Goal: Task Accomplishment & Management: Complete application form

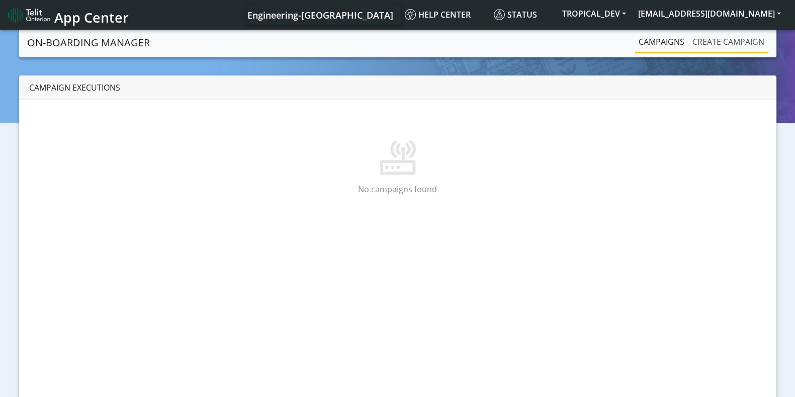
click at [643, 34] on link "Create campaign" at bounding box center [728, 42] width 80 height 20
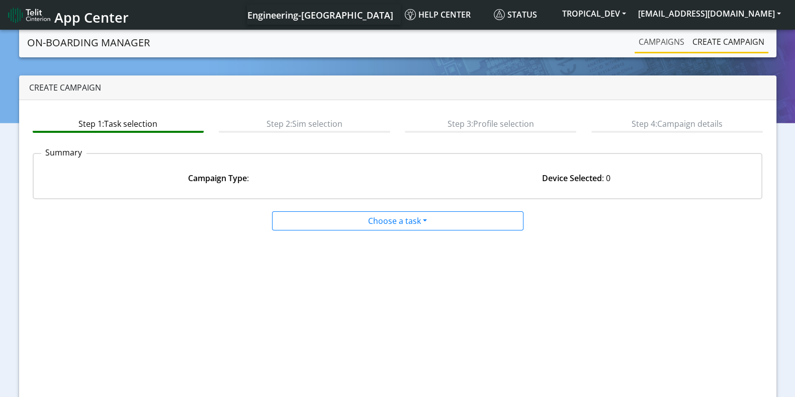
click at [646, 37] on link "Campaigns" at bounding box center [661, 42] width 54 height 20
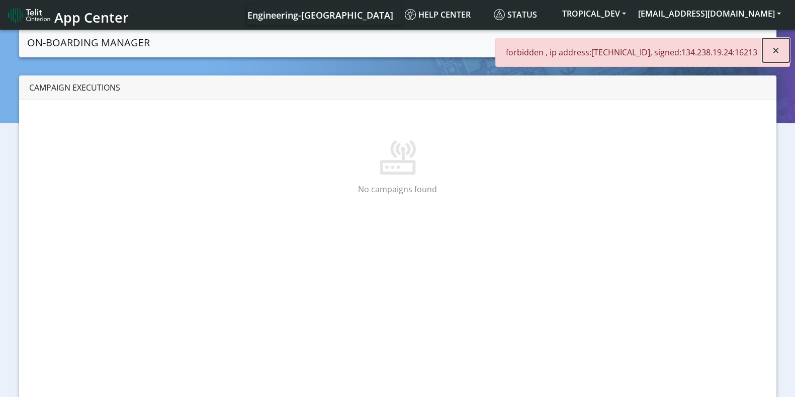
click at [781, 50] on button "×" at bounding box center [775, 50] width 27 height 24
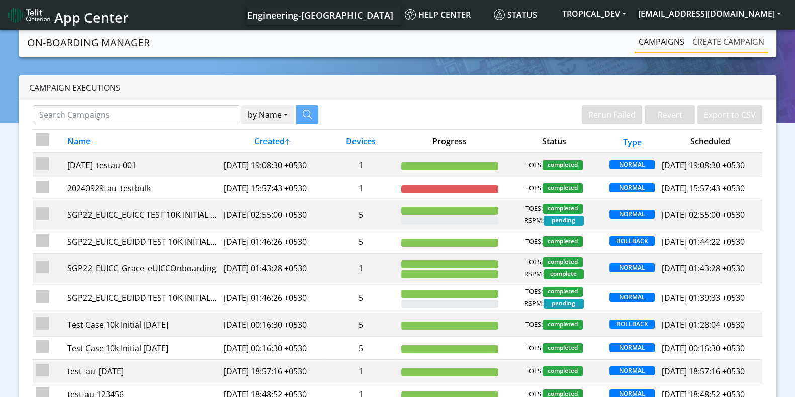
click at [724, 44] on link "Create campaign" at bounding box center [728, 42] width 80 height 20
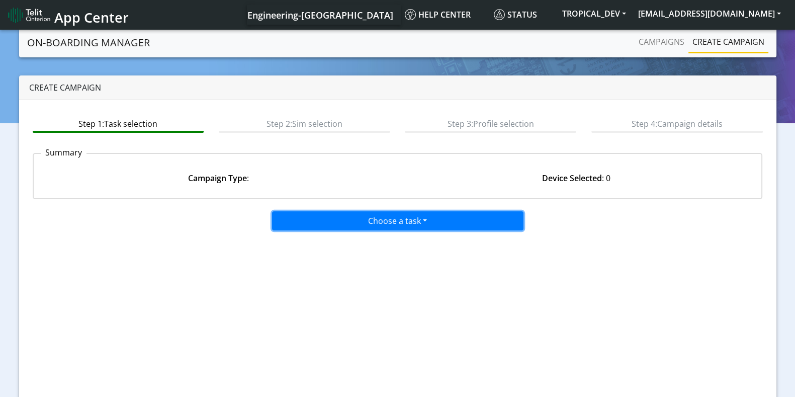
click at [345, 223] on button "Choose a task" at bounding box center [397, 220] width 251 height 19
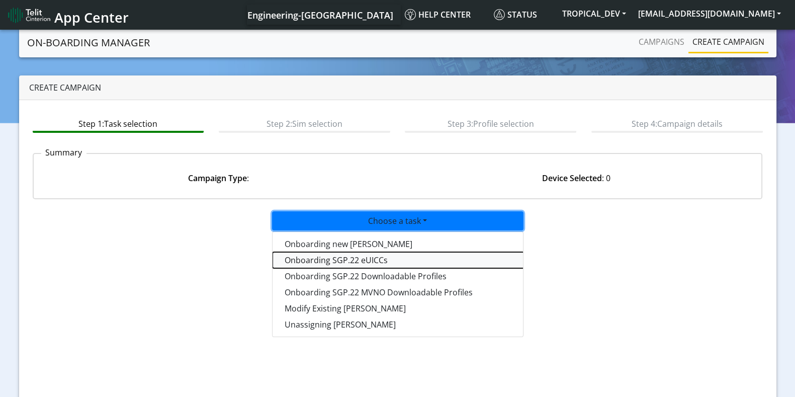
click at [354, 263] on tasksgp22eUICC-dropdown "Onboarding SGP.22 eUICCs" at bounding box center [397, 260] width 251 height 16
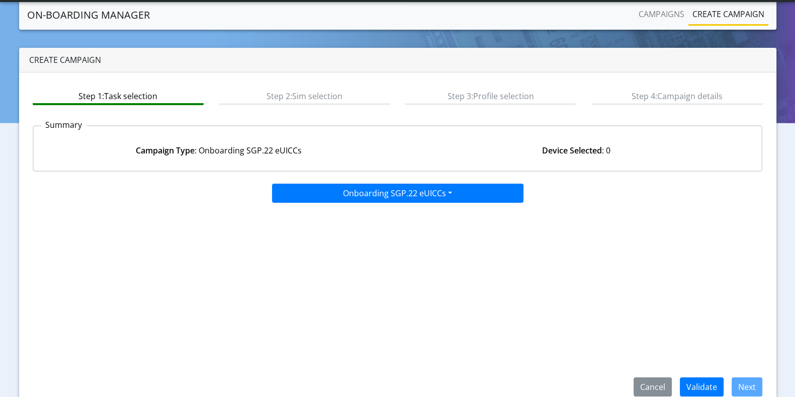
scroll to position [44, 0]
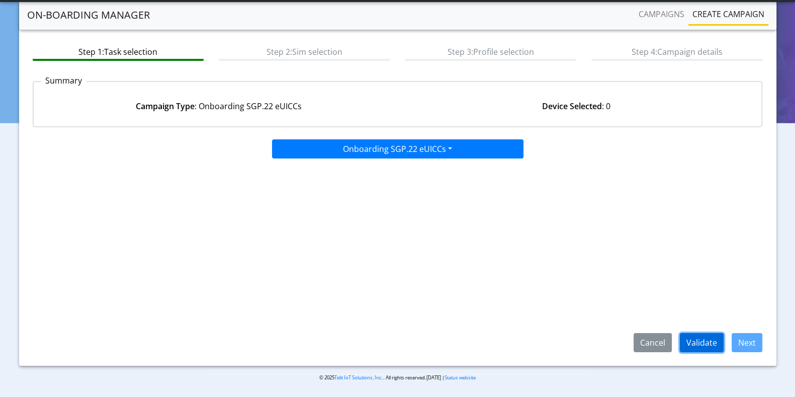
click at [711, 342] on button "Validate" at bounding box center [702, 342] width 44 height 19
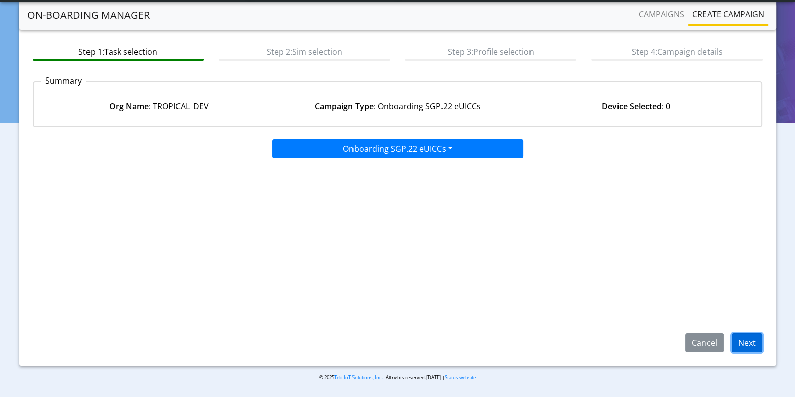
click at [743, 336] on button "Next" at bounding box center [746, 342] width 31 height 19
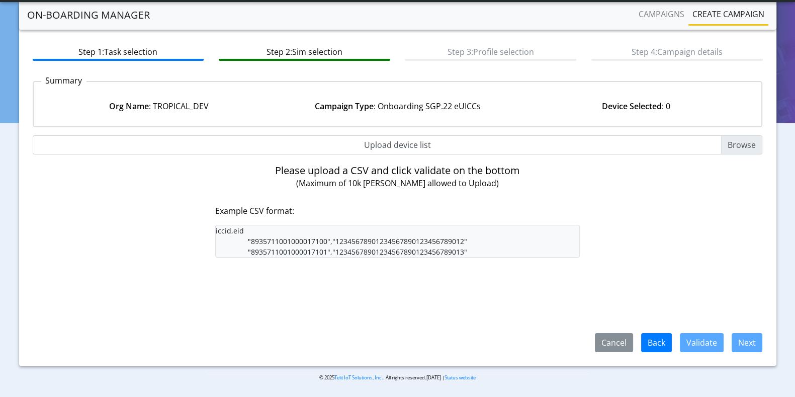
click at [735, 140] on input "Upload device list" at bounding box center [398, 144] width 730 height 19
type input "C:\fakepath\iccid_eid_list.csv"
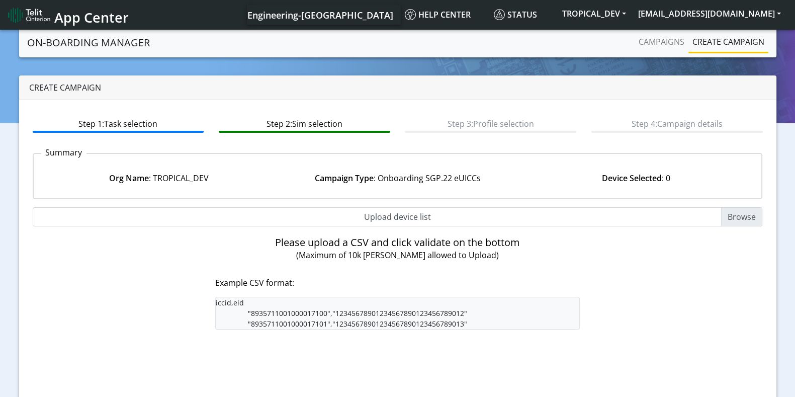
click at [742, 217] on input "Upload device list" at bounding box center [398, 216] width 730 height 19
type input "C:\fakepath\iccid_eid_list.csv"
click at [747, 216] on input "Upload device list" at bounding box center [398, 216] width 730 height 19
type input "C:\fakepath\iccid_eid_list.csv"
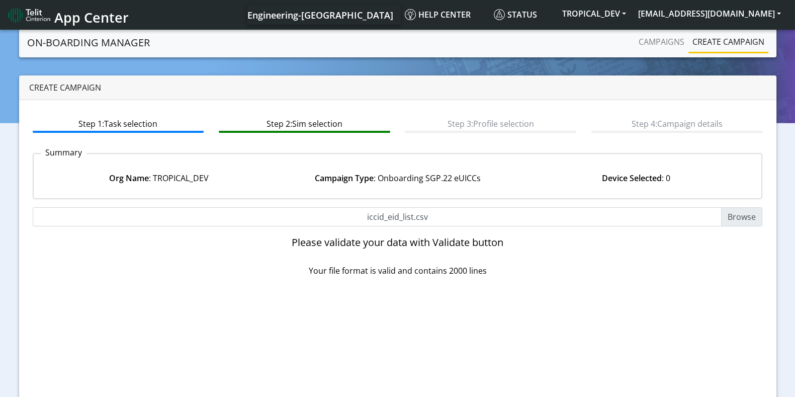
click at [564, 158] on div "Org Name : TROPICAL_DEV Campaign Type : Onboarding SGP.22 eUICCs Device Selecte…" at bounding box center [397, 177] width 743 height 39
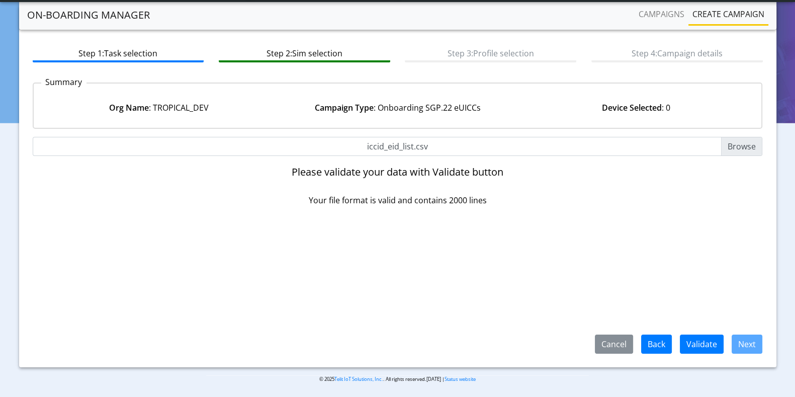
scroll to position [44, 0]
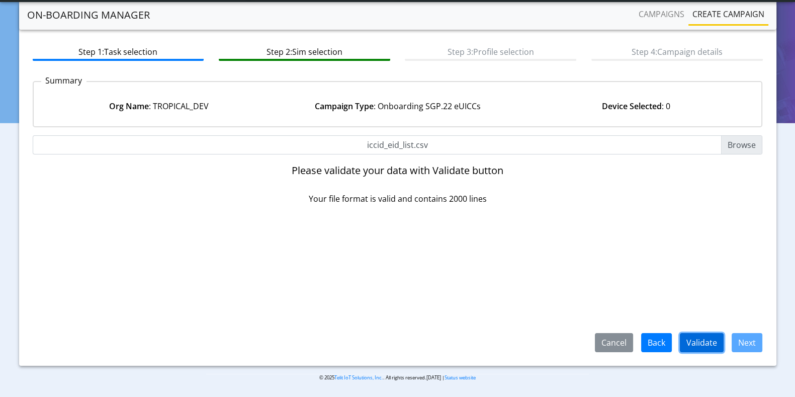
click at [709, 340] on button "Validate" at bounding box center [702, 342] width 44 height 19
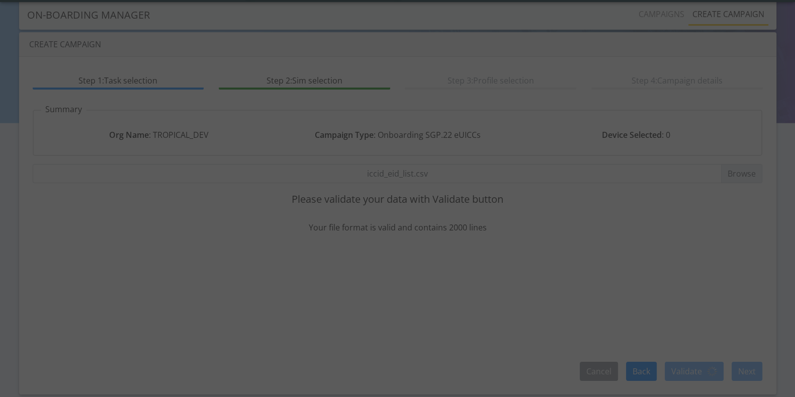
scroll to position [0, 0]
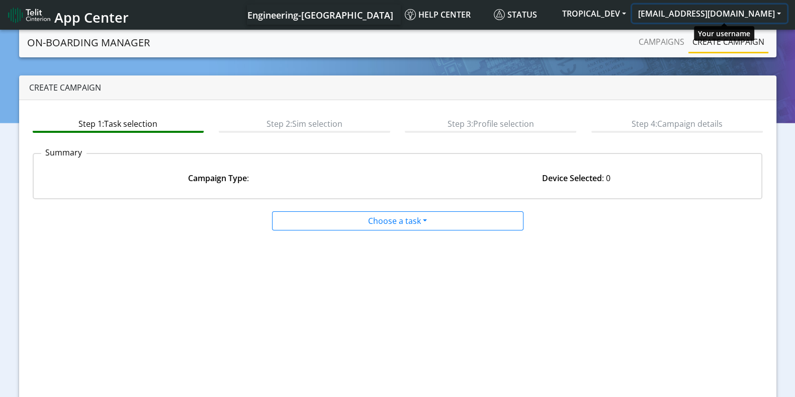
click at [688, 20] on button "[EMAIL_ADDRESS][DOMAIN_NAME]" at bounding box center [709, 14] width 155 height 18
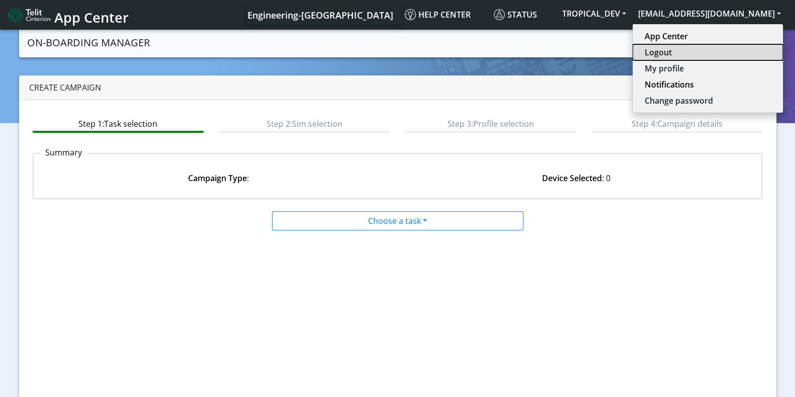
click at [692, 44] on button "Logout" at bounding box center [707, 52] width 150 height 16
